Goal: Find specific fact

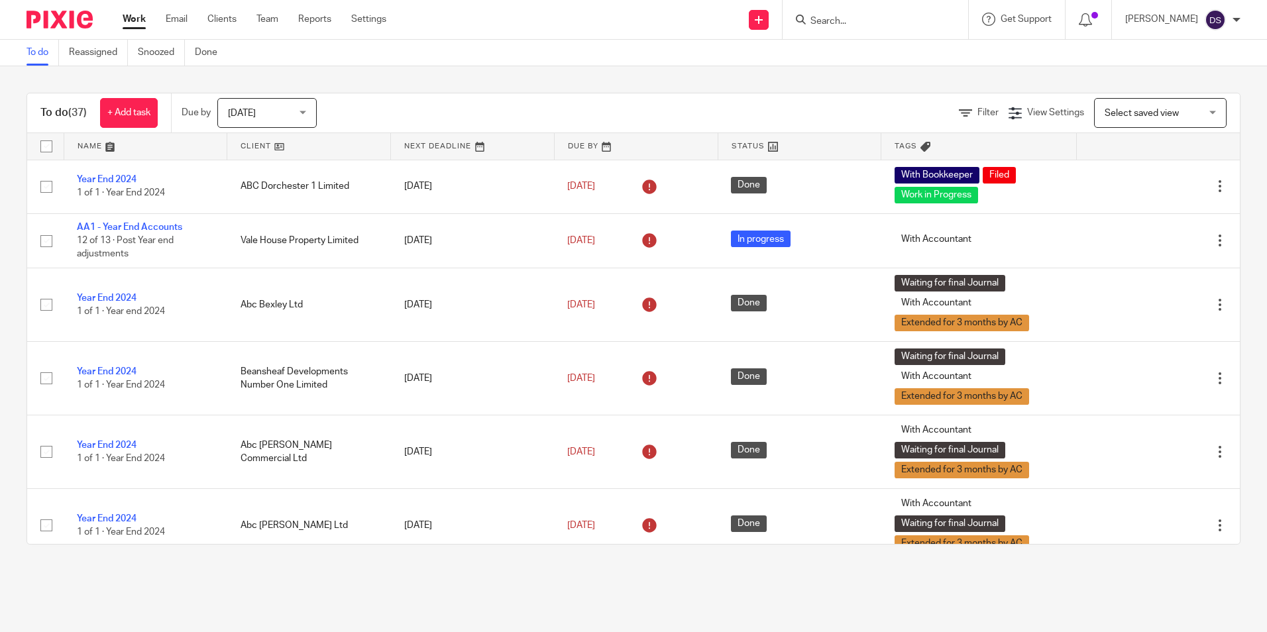
click at [847, 21] on input "Search" at bounding box center [868, 22] width 119 height 12
click at [866, 20] on input "Search" at bounding box center [868, 22] width 119 height 12
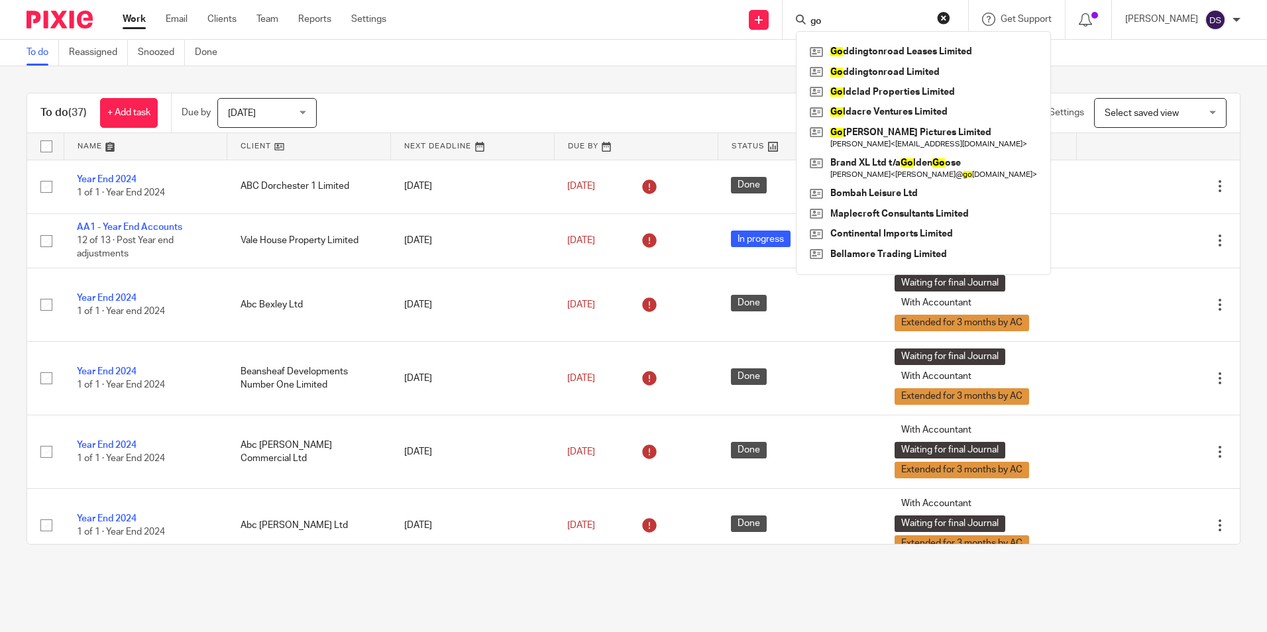
type input "g"
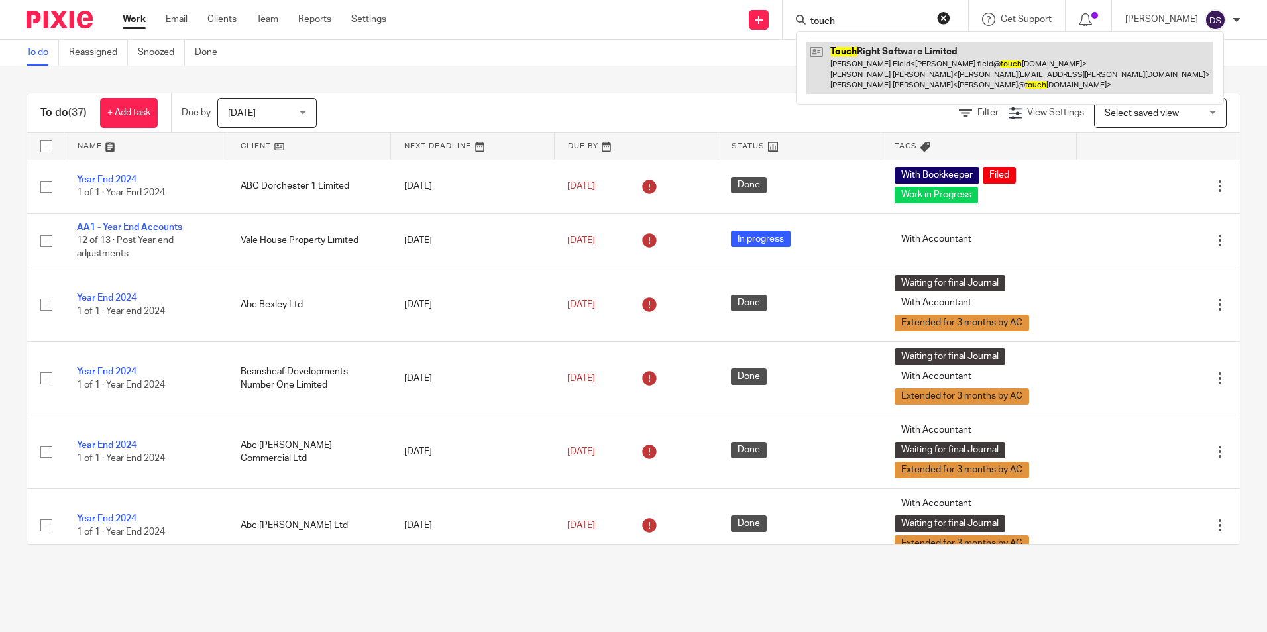
type input "touch"
click at [886, 70] on link at bounding box center [1009, 68] width 407 height 52
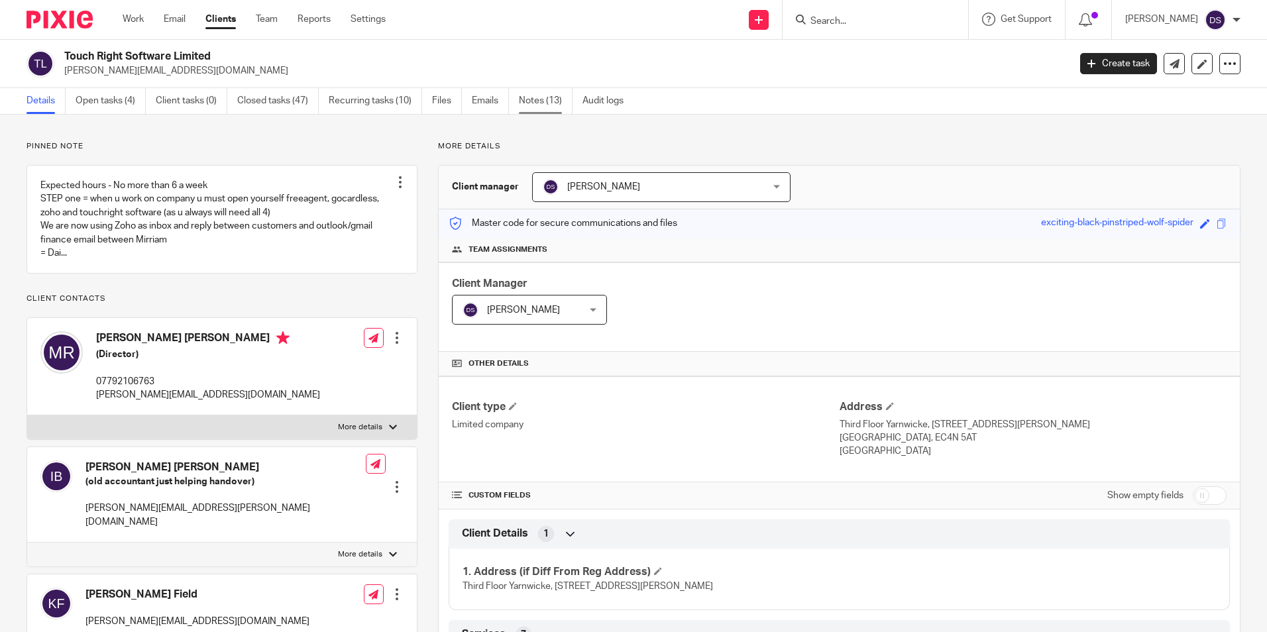
click at [543, 95] on link "Notes (13)" at bounding box center [546, 101] width 54 height 26
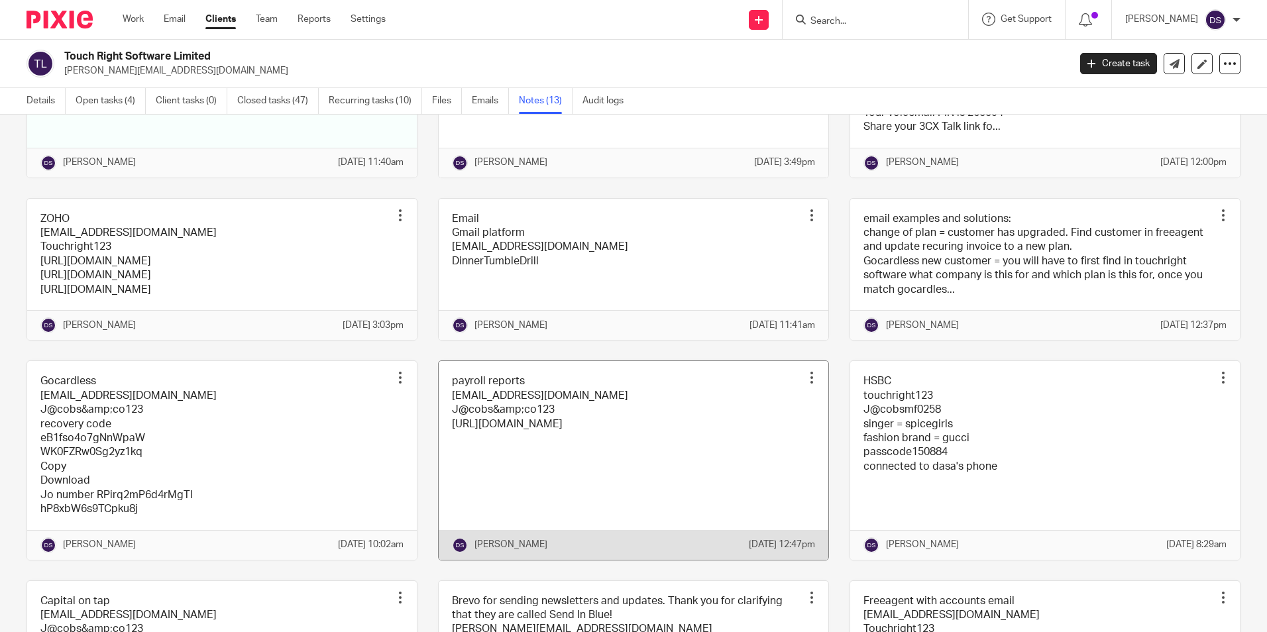
scroll to position [132, 0]
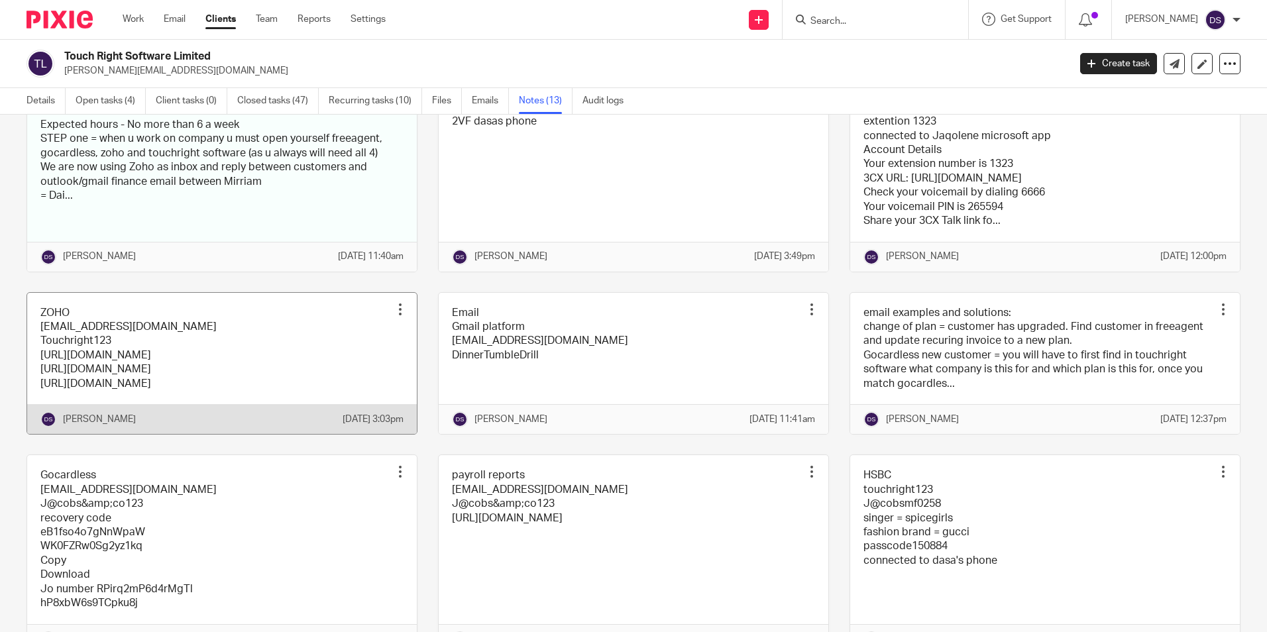
click at [117, 354] on link at bounding box center [222, 364] width 390 height 142
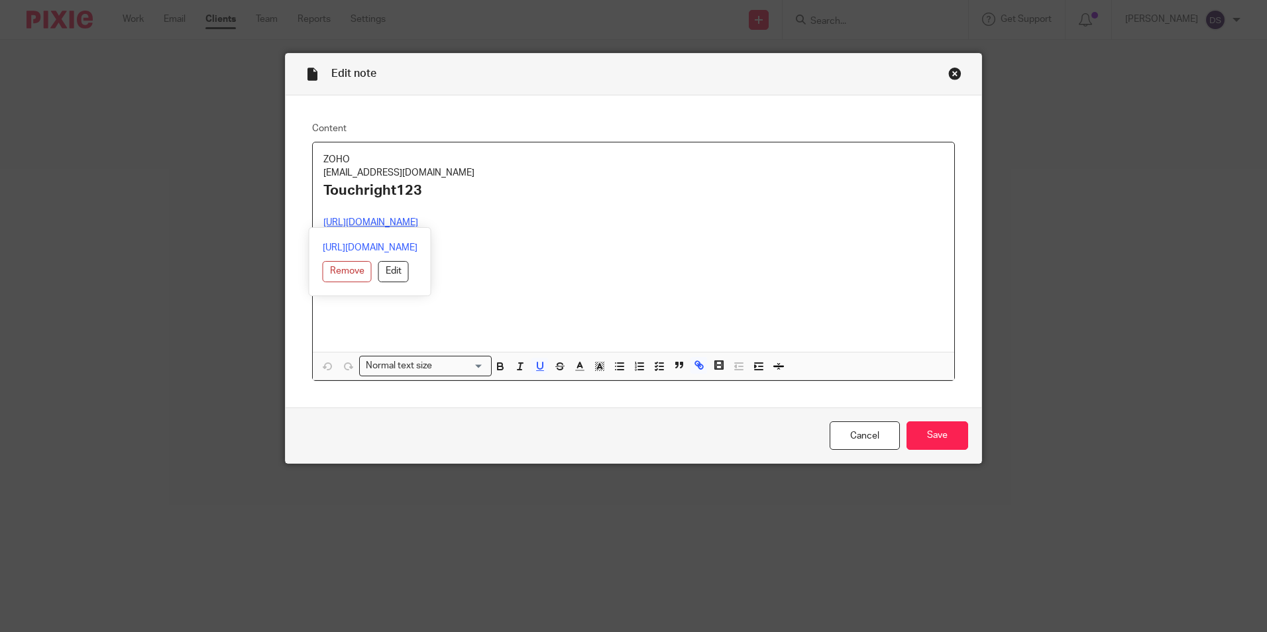
drag, startPoint x: 428, startPoint y: 220, endPoint x: 285, endPoint y: 218, distance: 143.1
click at [286, 218] on div "Content ZOHO accounts@touchrightsoftware.com Touchright123 https://desk.zoho.eu…" at bounding box center [634, 251] width 696 height 313
copy u "https://desk.zoho.eu/"
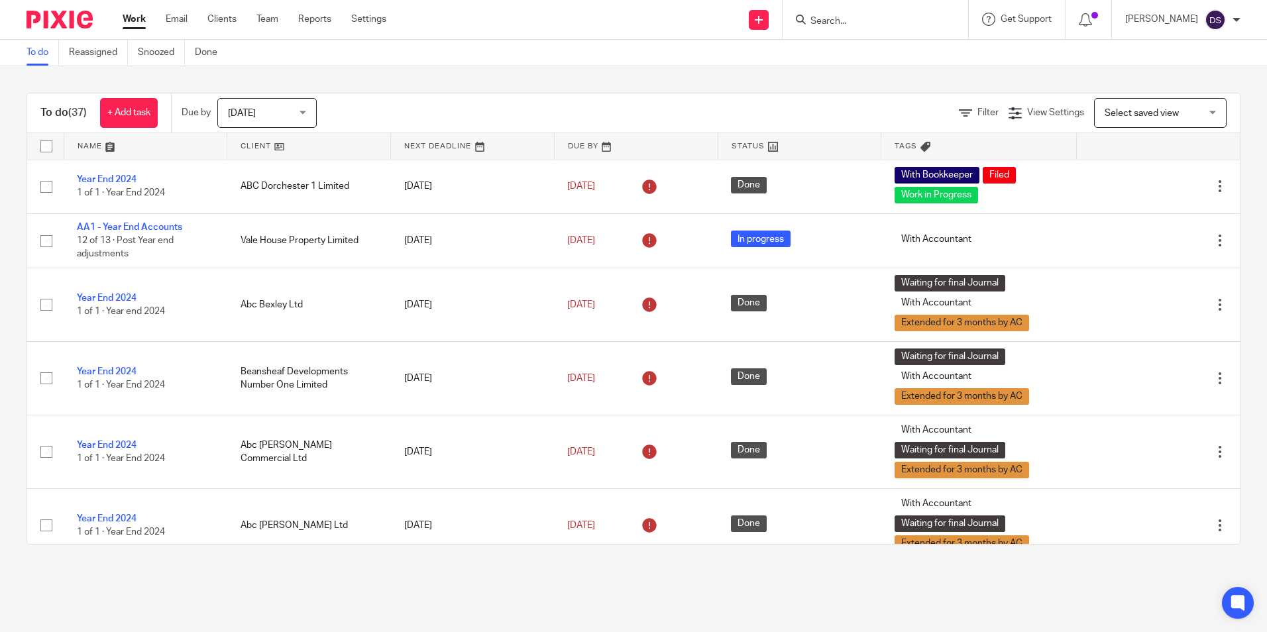
click at [863, 19] on input "Search" at bounding box center [868, 22] width 119 height 12
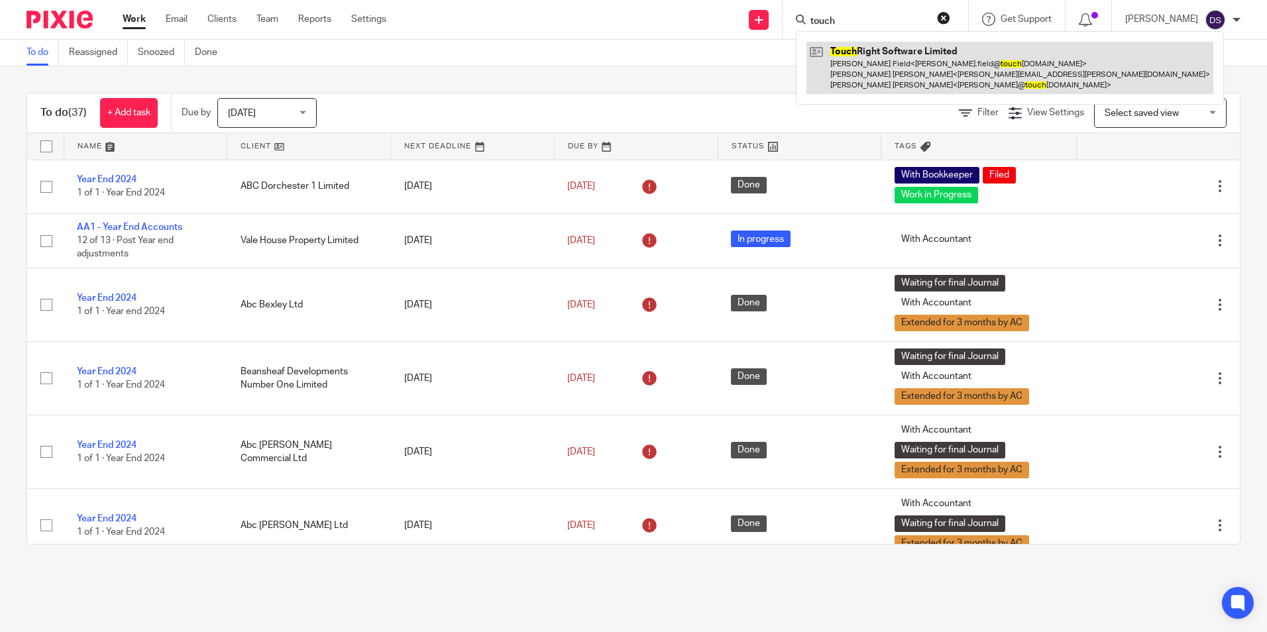
type input "touch"
click at [872, 81] on link at bounding box center [1009, 68] width 407 height 52
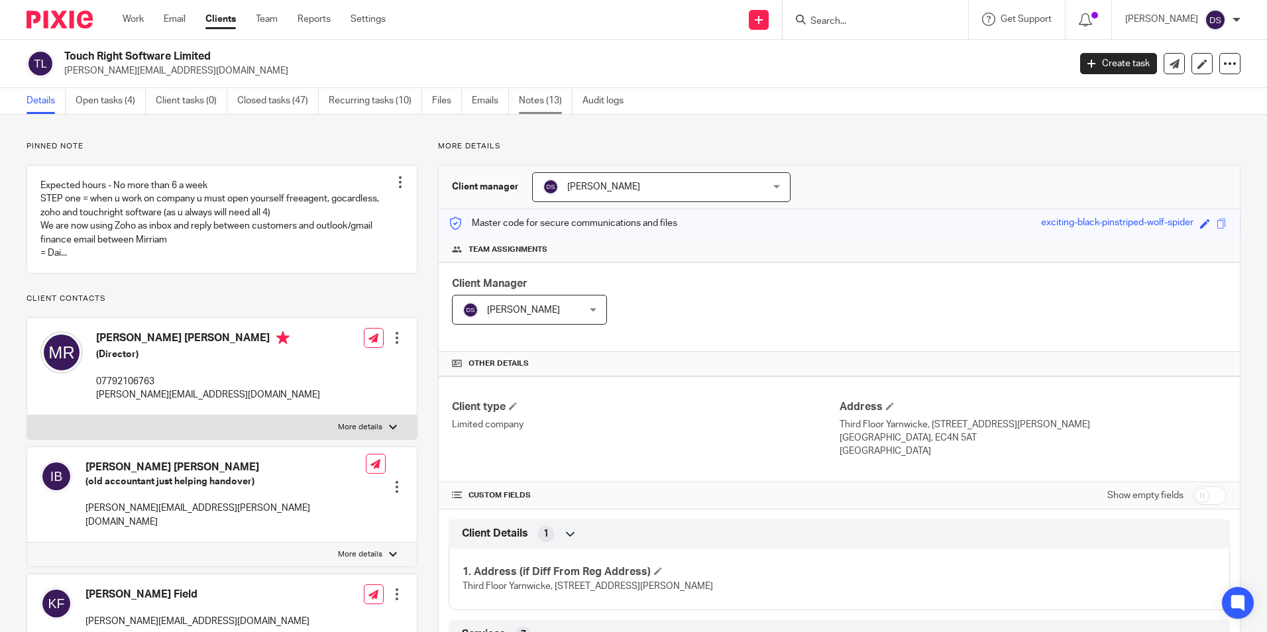
click at [551, 97] on link "Notes (13)" at bounding box center [546, 101] width 54 height 26
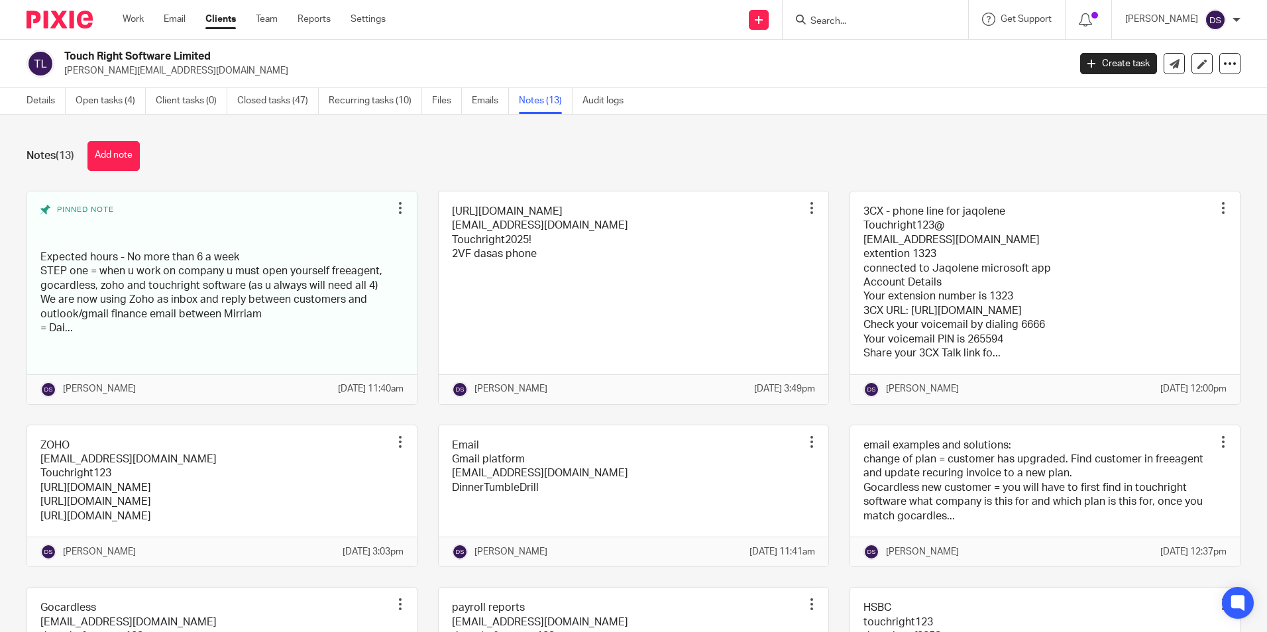
click at [855, 24] on input "Search" at bounding box center [868, 22] width 119 height 12
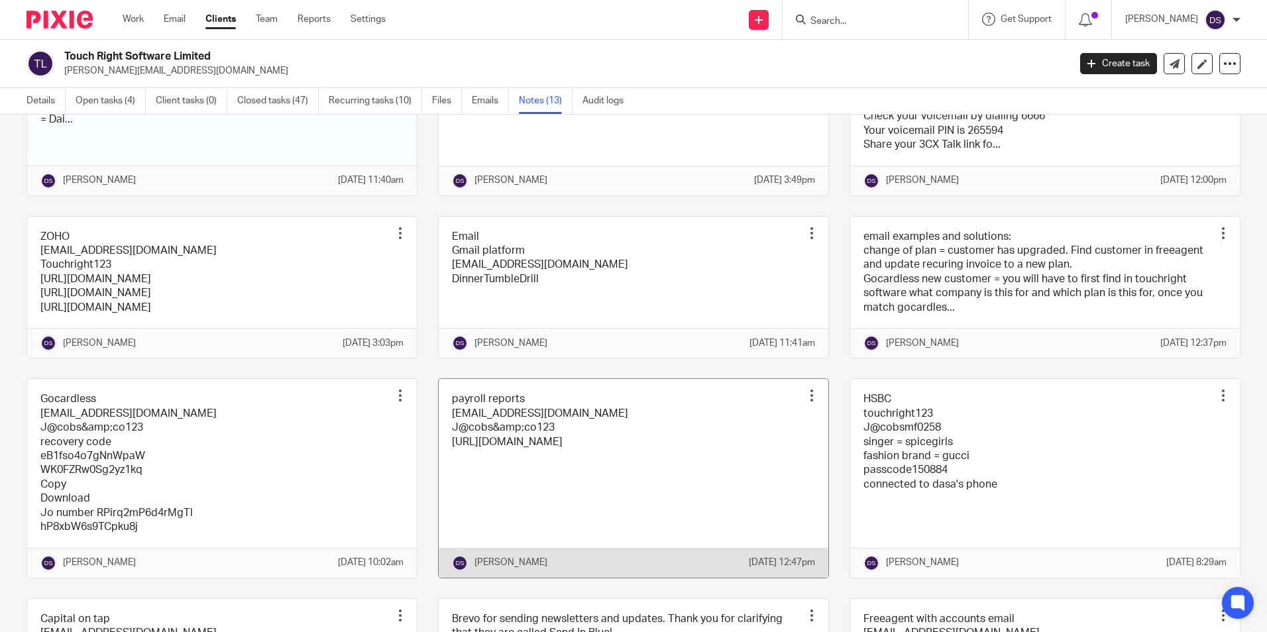
scroll to position [265, 0]
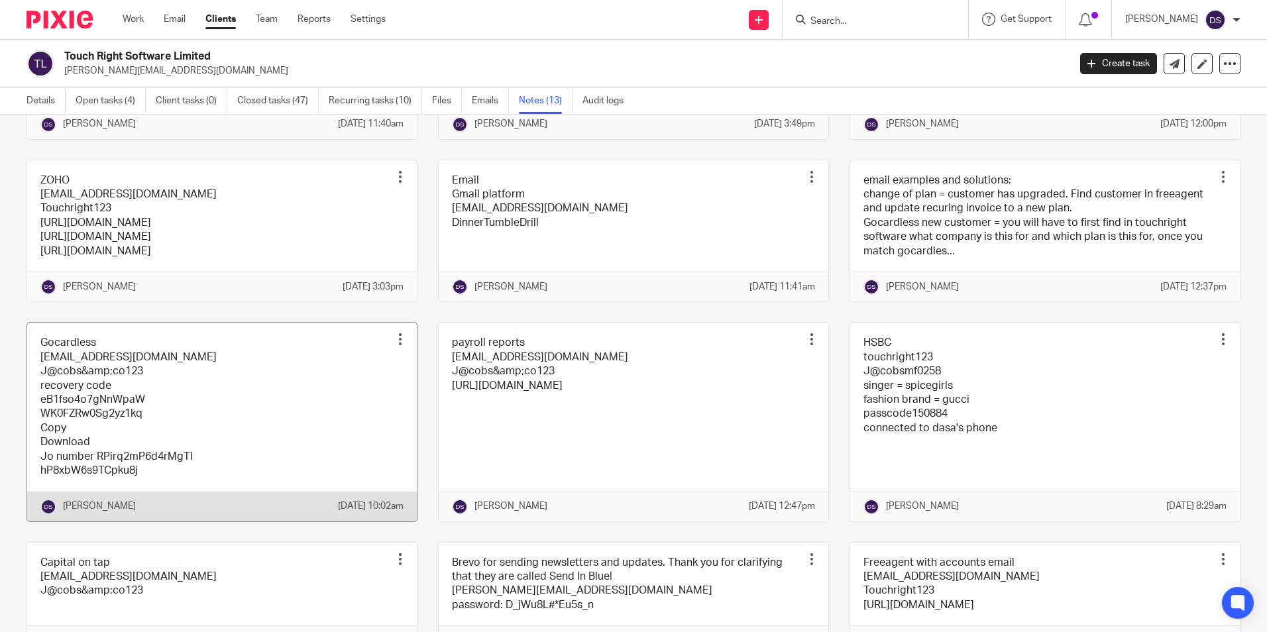
click at [72, 386] on link at bounding box center [222, 422] width 390 height 198
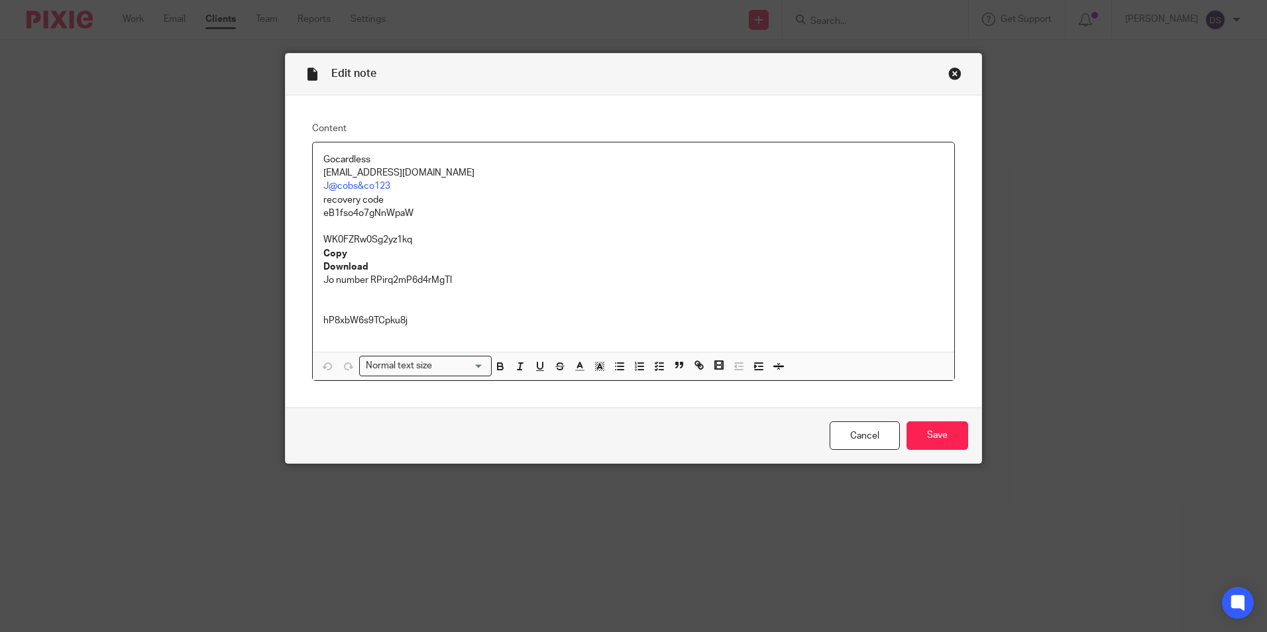
drag, startPoint x: 467, startPoint y: 172, endPoint x: 301, endPoint y: 168, distance: 166.3
click at [301, 168] on div "Content Gocardless finance@touchrightsoftware.com J@cobs&co123 recovery code eB…" at bounding box center [634, 251] width 696 height 313
copy p "finance@touchrightsoftware.com"
drag, startPoint x: 393, startPoint y: 191, endPoint x: 293, endPoint y: 188, distance: 100.1
click at [293, 188] on div "Content Gocardless finance@touchrightsoftware.com J@cobs&co123 recovery code eB…" at bounding box center [634, 251] width 696 height 313
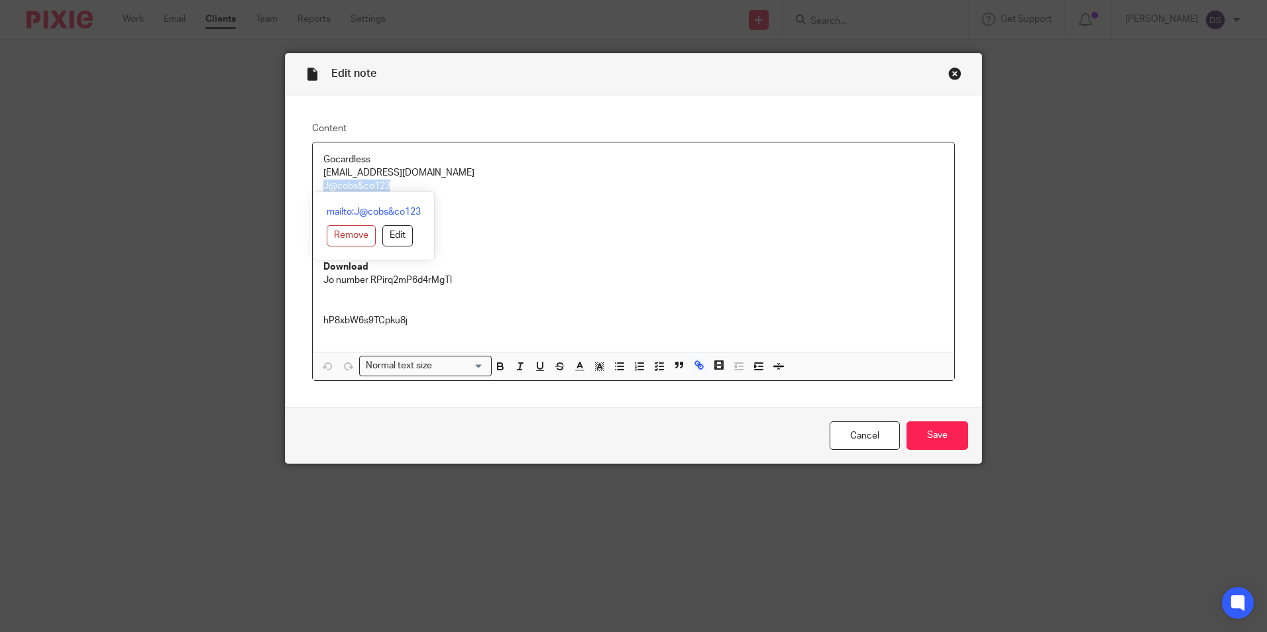
copy link "J@cobs&co123"
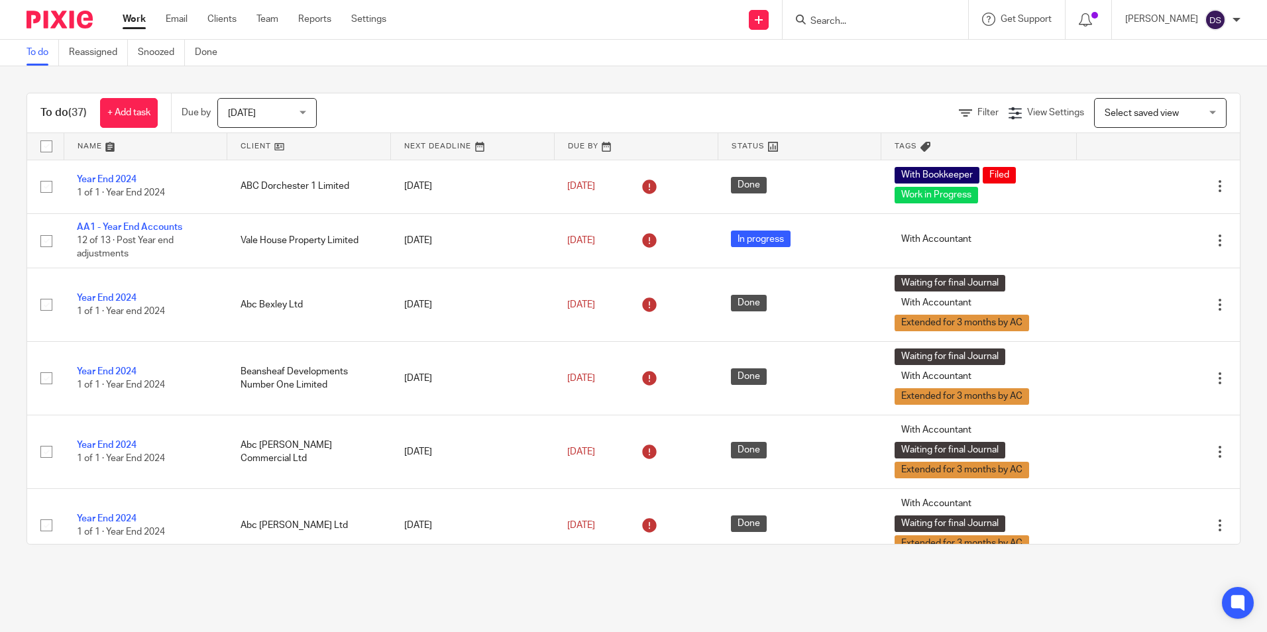
click at [550, 90] on div "To do (37) + Add task Due by Today Today Today Tomorrow This week Next week Thi…" at bounding box center [633, 318] width 1267 height 505
click at [829, 25] on input "Search" at bounding box center [868, 22] width 119 height 12
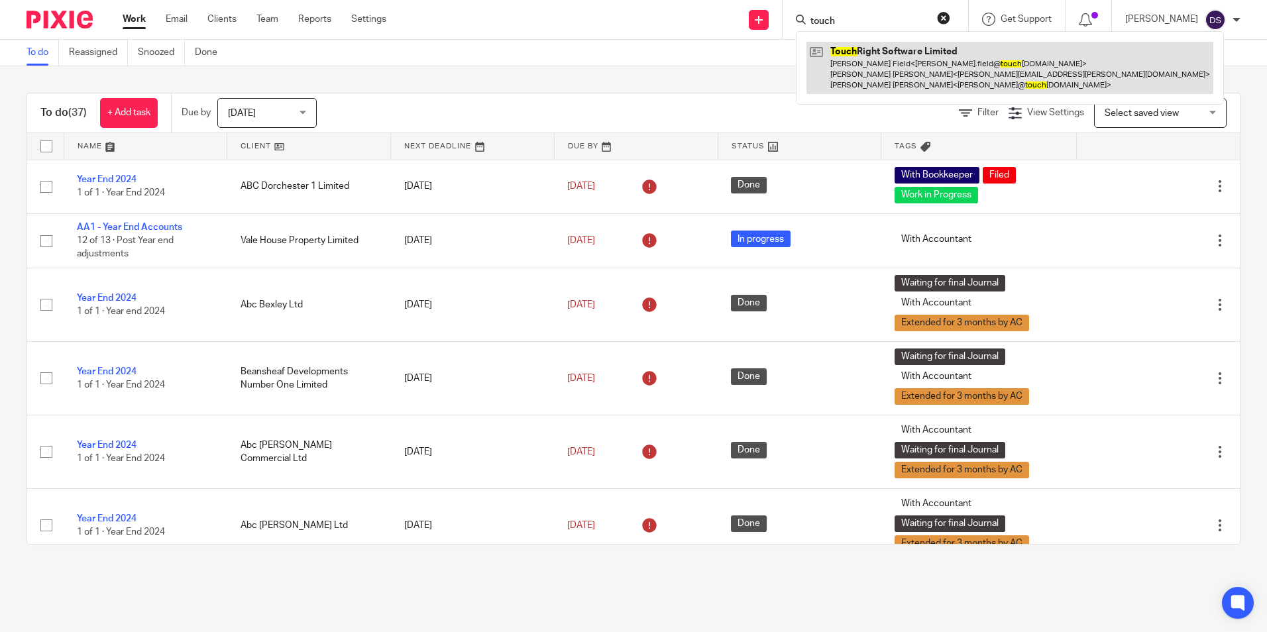
type input "touch"
click at [892, 68] on link at bounding box center [1009, 68] width 407 height 52
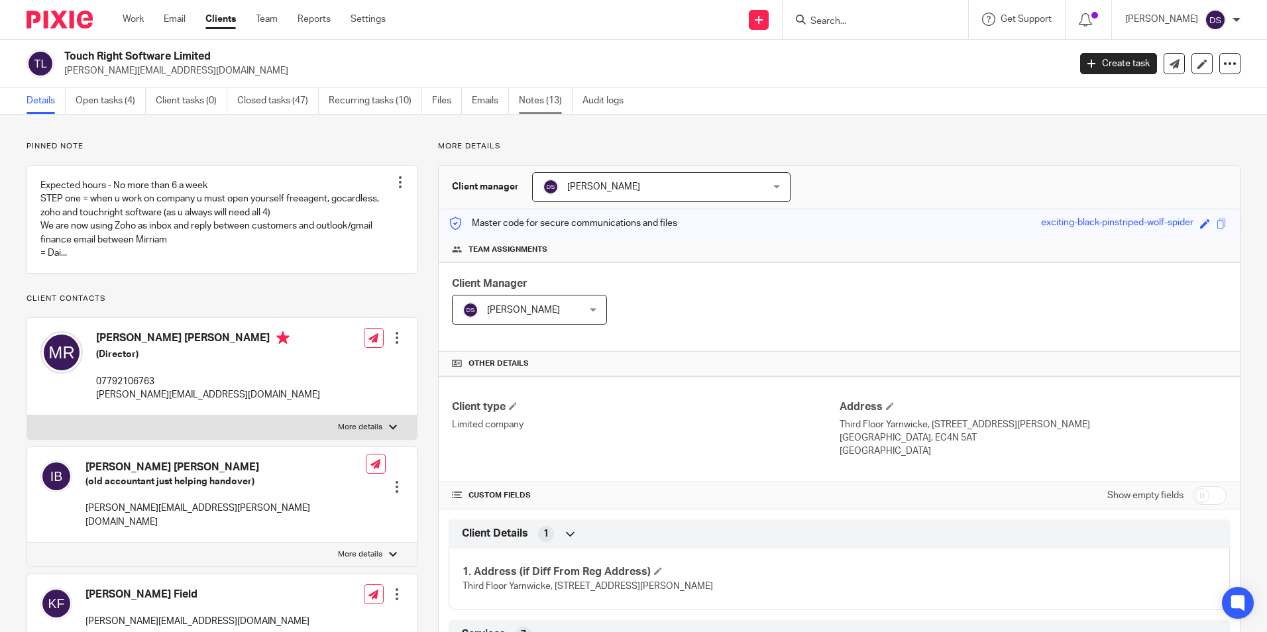
click at [552, 99] on link "Notes (13)" at bounding box center [546, 101] width 54 height 26
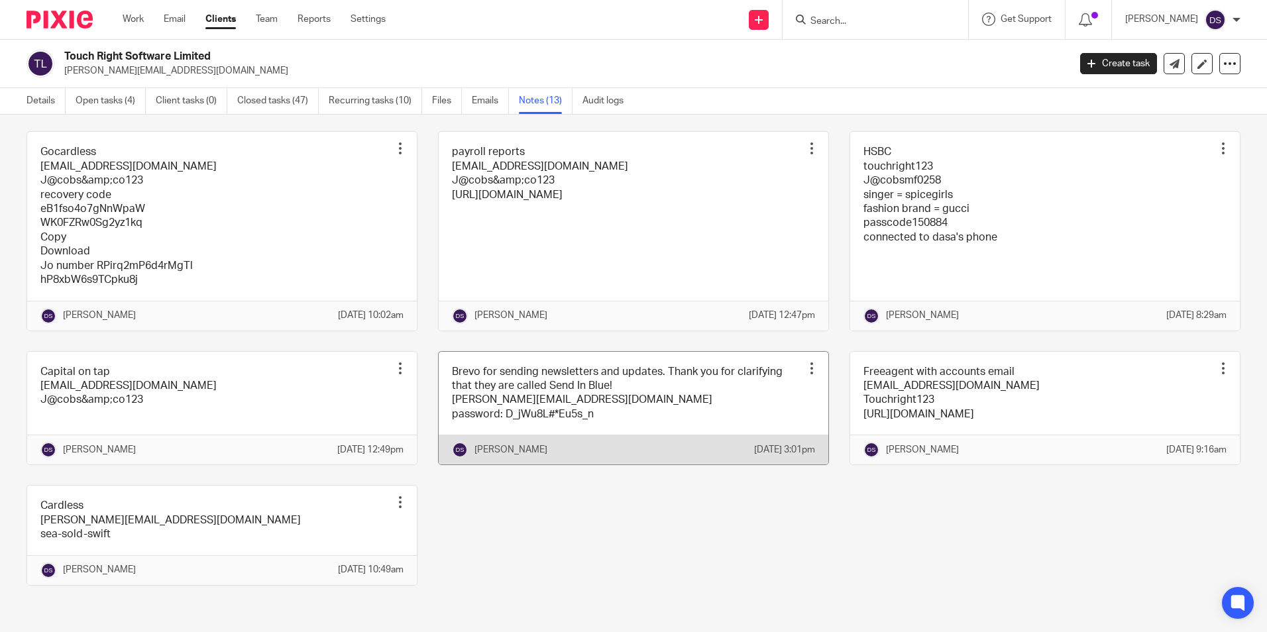
scroll to position [527, 0]
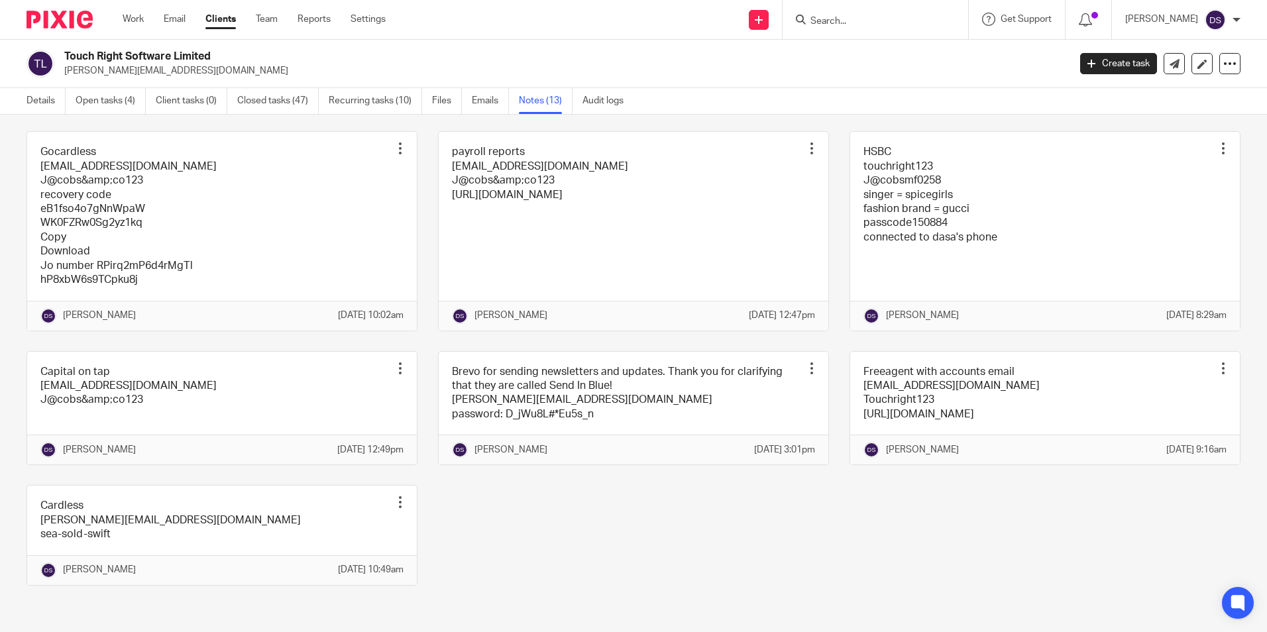
click at [835, 374] on div "Freeagent with accounts email accounts@touchrightsoftware.com Touchright123 htt…" at bounding box center [1034, 408] width 411 height 115
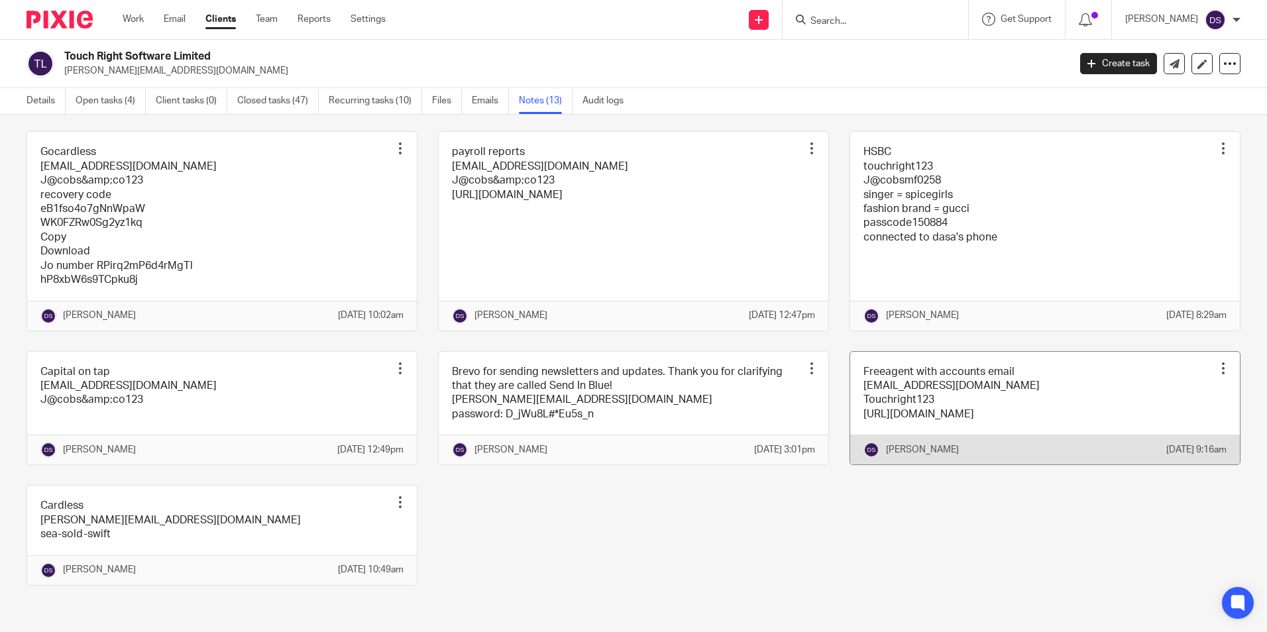
click at [854, 373] on link at bounding box center [1045, 408] width 390 height 113
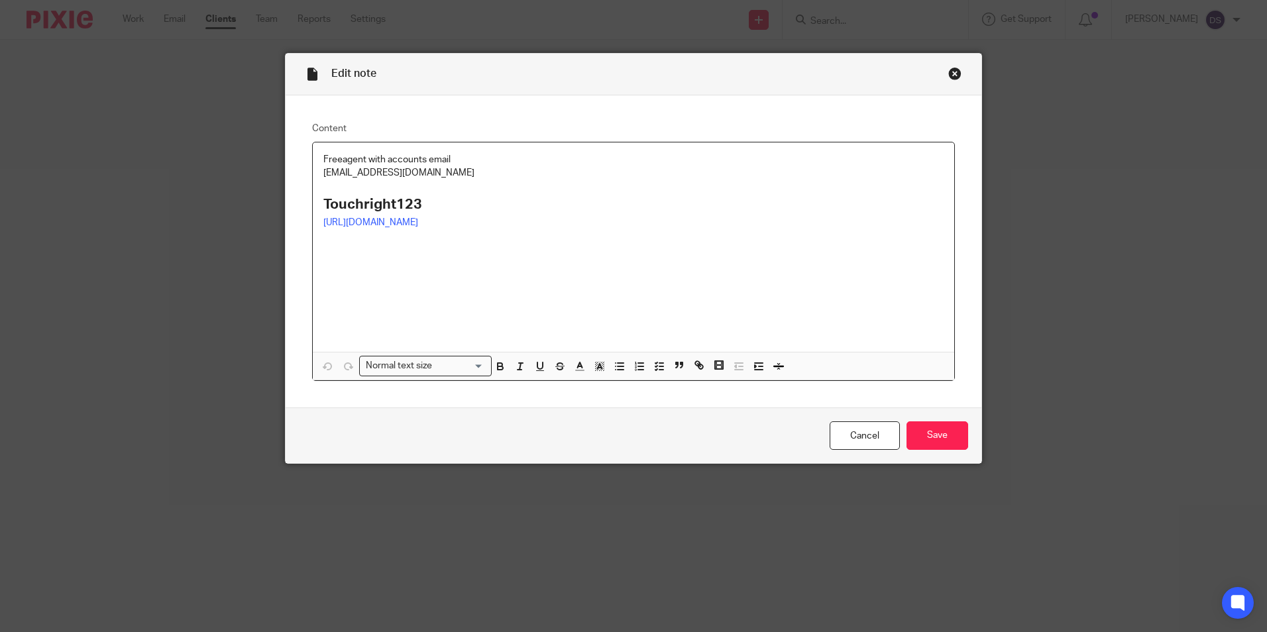
drag, startPoint x: 484, startPoint y: 173, endPoint x: 229, endPoint y: 177, distance: 254.4
click at [229, 177] on div "Edit note Content Freeagent with accounts email accounts@touchrightsoftware.com…" at bounding box center [633, 316] width 1267 height 632
copy p "accounts@touchrightsoftware.com"
drag, startPoint x: 427, startPoint y: 202, endPoint x: 293, endPoint y: 202, distance: 133.8
click at [293, 202] on div "Content Freeagent with accounts email accounts@touchrightsoftware.com Touchrigh…" at bounding box center [634, 251] width 696 height 313
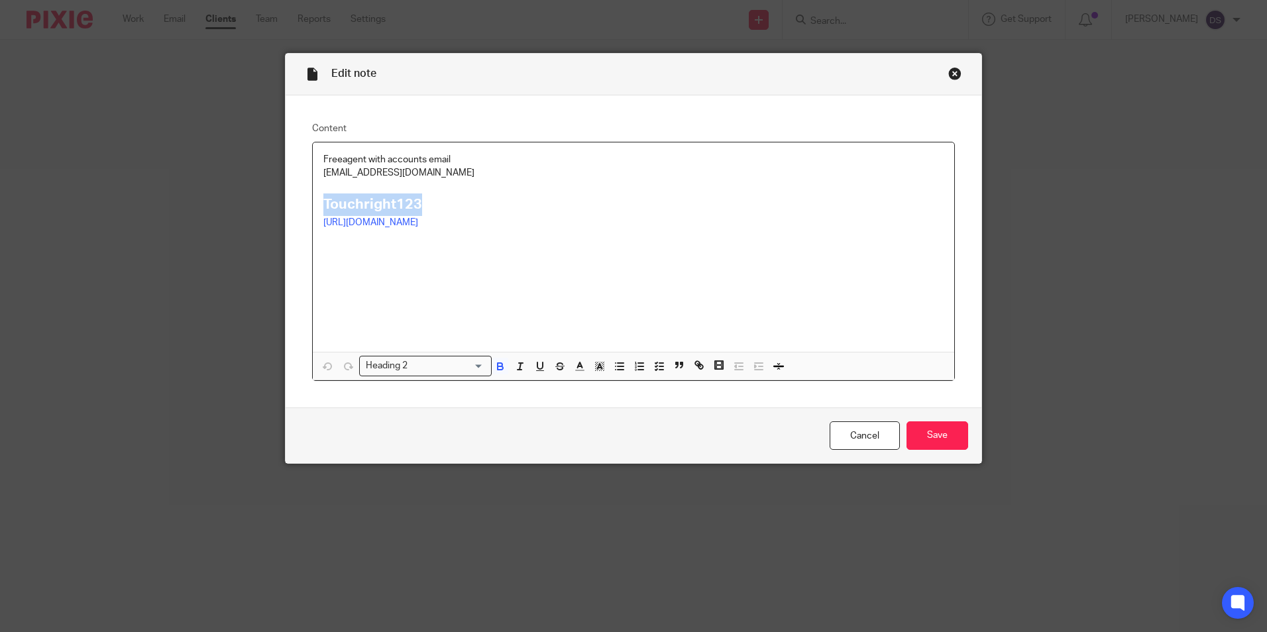
copy strong "Touchright123"
click at [950, 71] on div "Close this dialog window" at bounding box center [954, 73] width 13 height 13
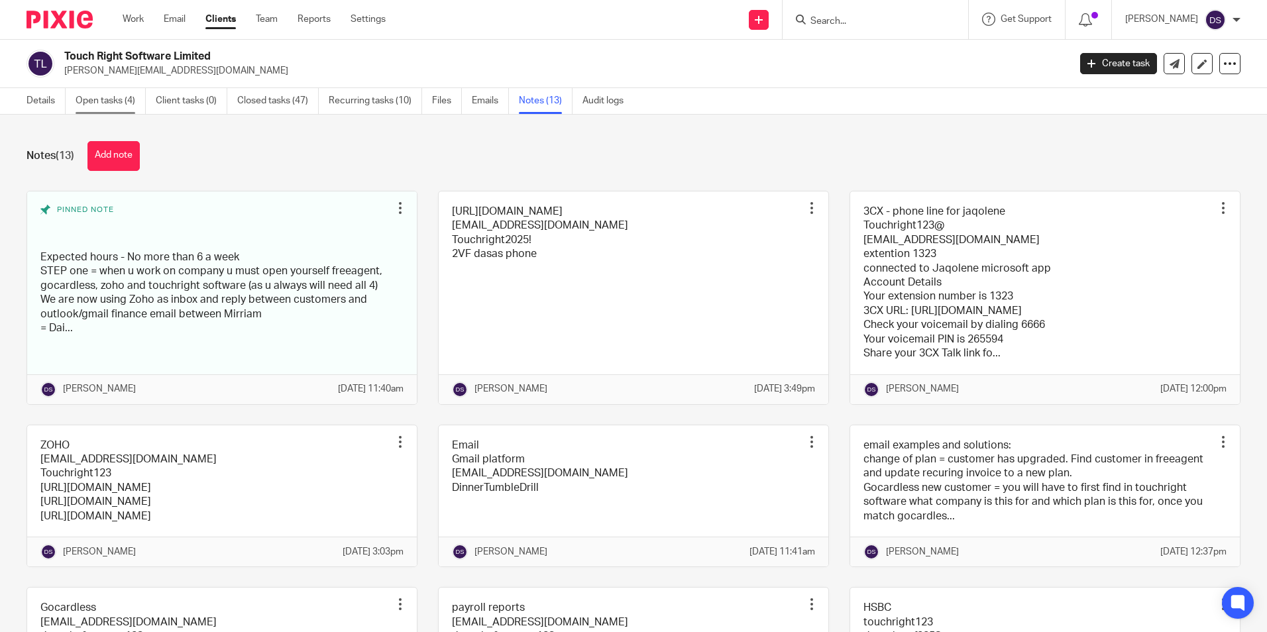
click at [111, 101] on link "Open tasks (4)" at bounding box center [111, 101] width 70 height 26
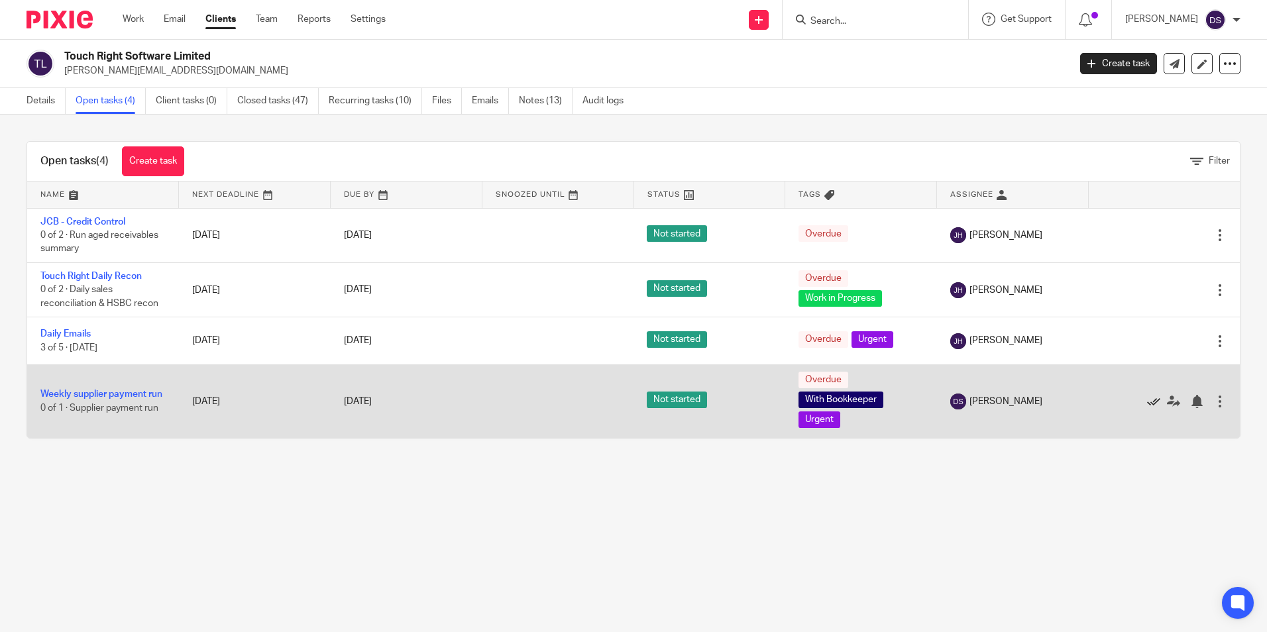
click at [1147, 399] on icon at bounding box center [1153, 401] width 13 height 13
